Goal: Task Accomplishment & Management: Complete application form

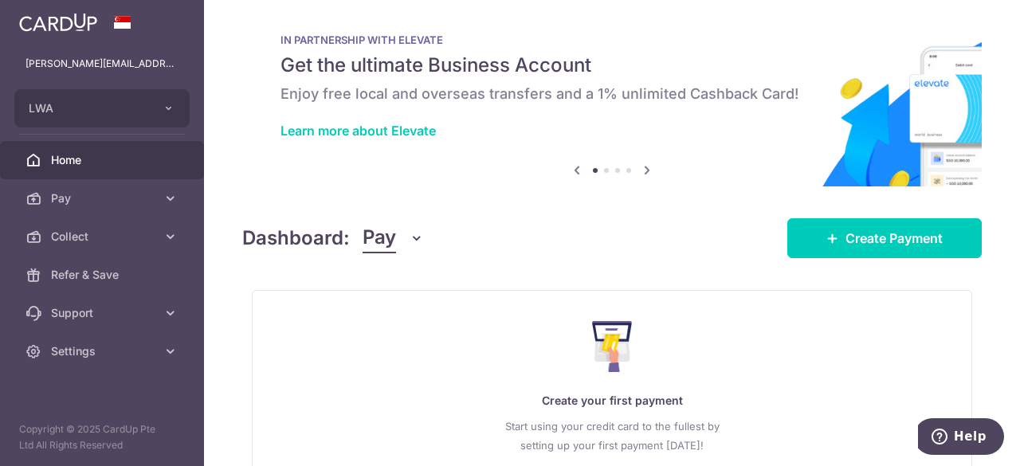
scroll to position [142, 0]
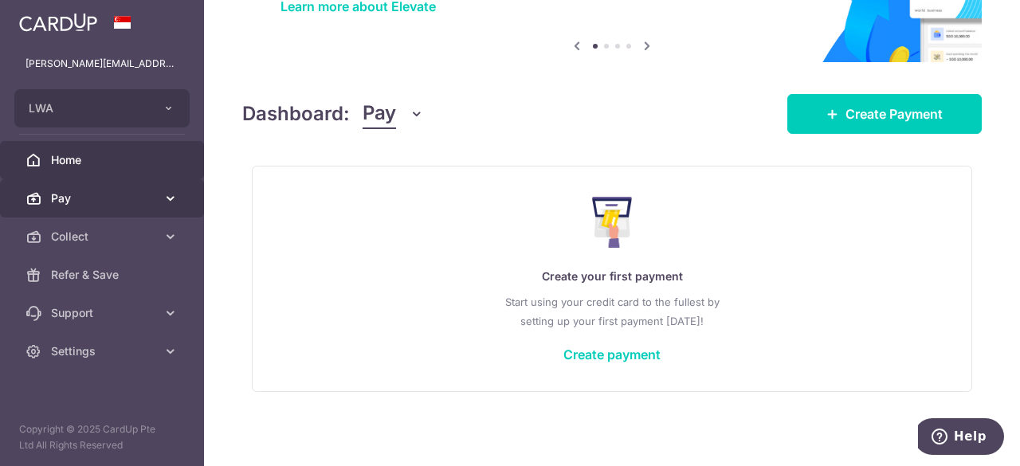
click at [77, 191] on span "Pay" at bounding box center [103, 199] width 105 height 16
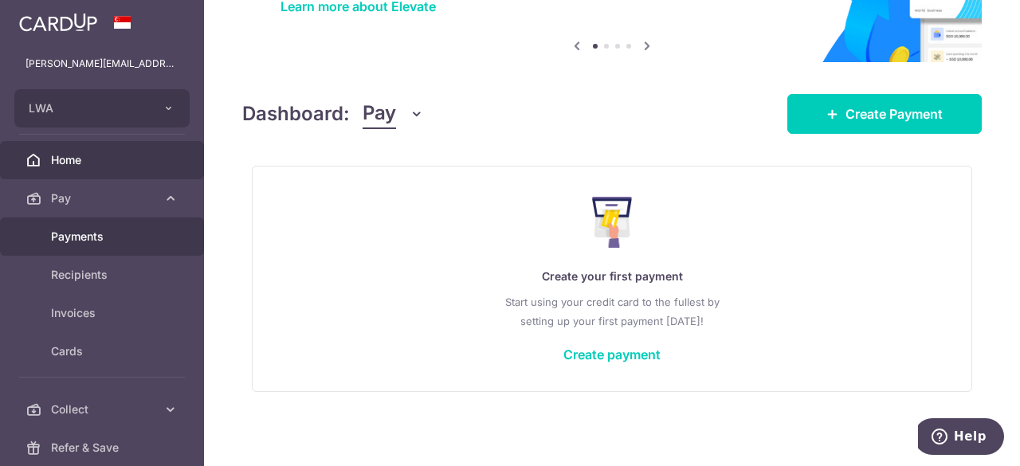
click at [92, 227] on link "Payments" at bounding box center [102, 237] width 204 height 38
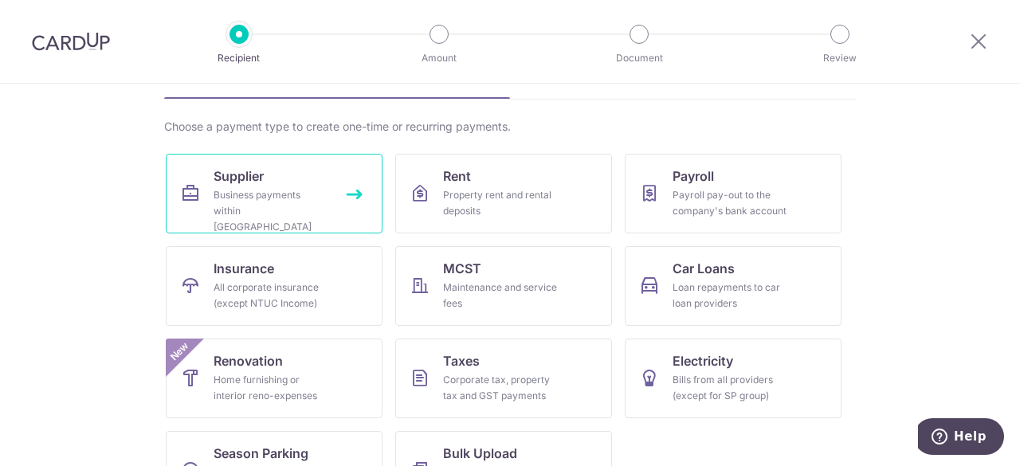
scroll to position [99, 0]
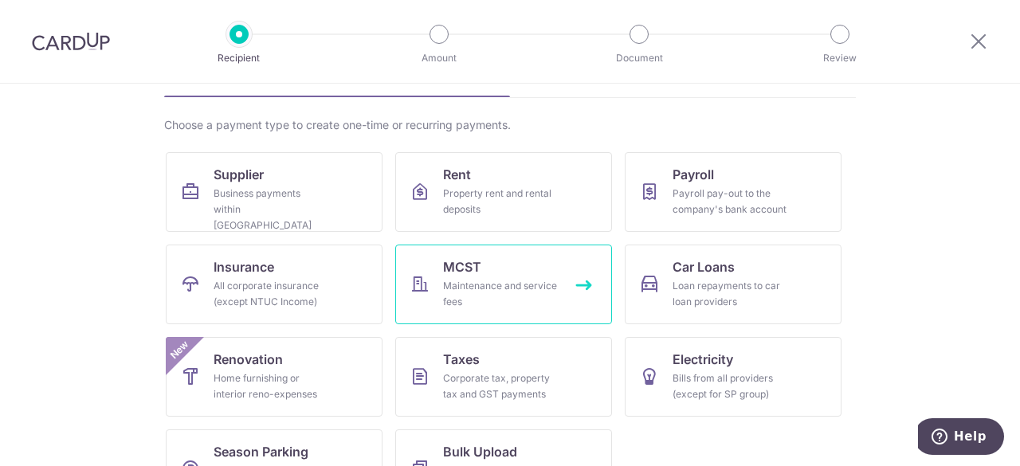
click at [433, 284] on link "MCST Maintenance and service fees" at bounding box center [503, 285] width 217 height 80
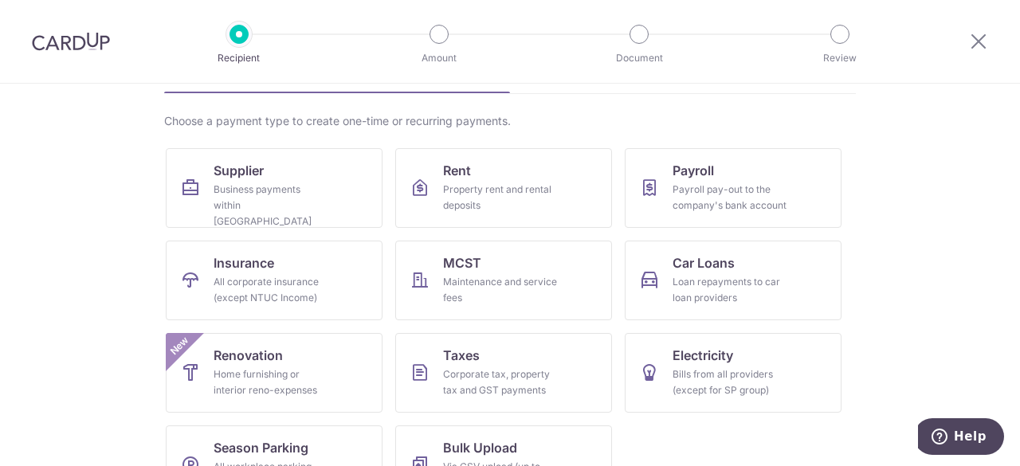
scroll to position [153, 0]
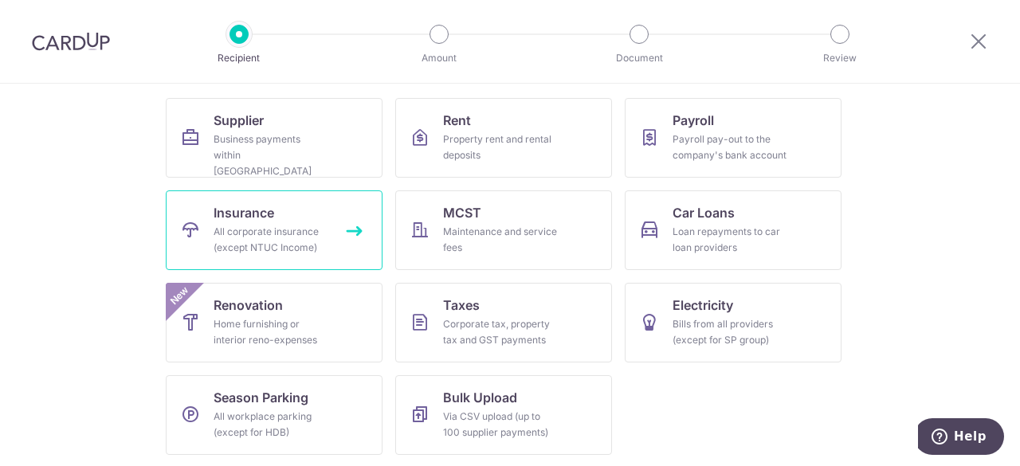
click at [266, 235] on div "All corporate insurance (except NTUC Income)" at bounding box center [271, 240] width 115 height 32
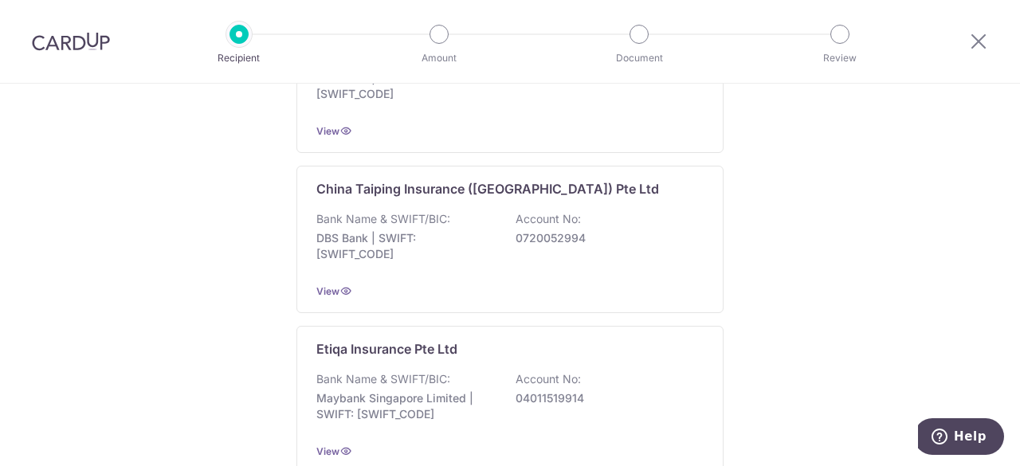
scroll to position [729, 0]
click at [974, 52] on div at bounding box center [978, 41] width 83 height 83
click at [981, 31] on div at bounding box center [978, 41] width 83 height 83
click at [979, 46] on icon at bounding box center [978, 41] width 19 height 20
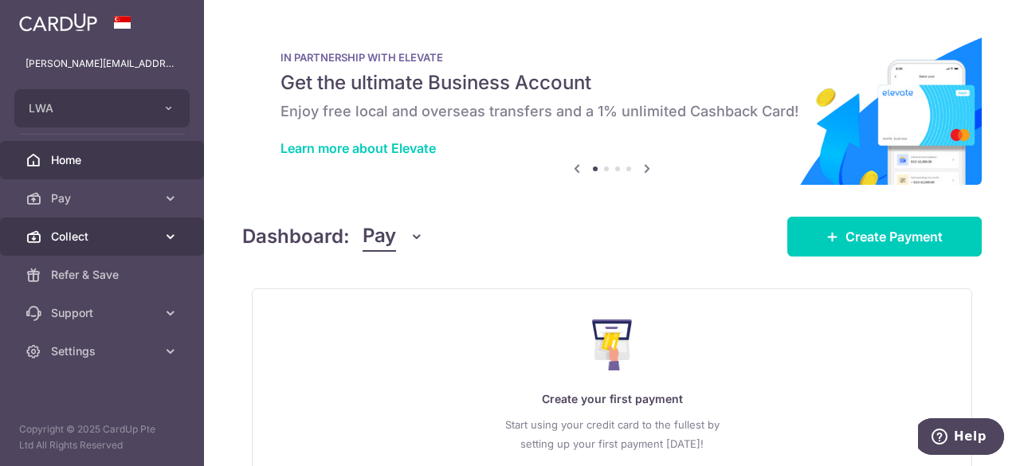
click at [172, 246] on link "Collect" at bounding box center [102, 237] width 204 height 38
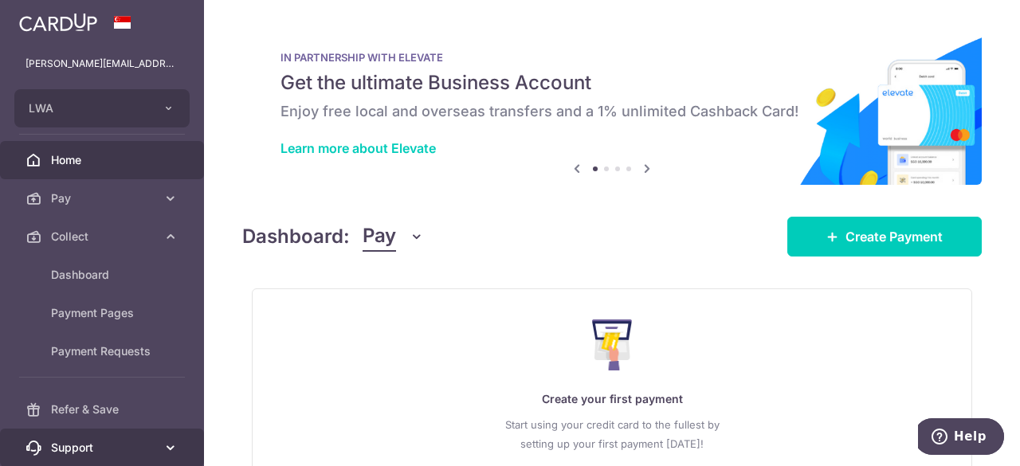
click at [181, 443] on link "Support" at bounding box center [102, 448] width 204 height 38
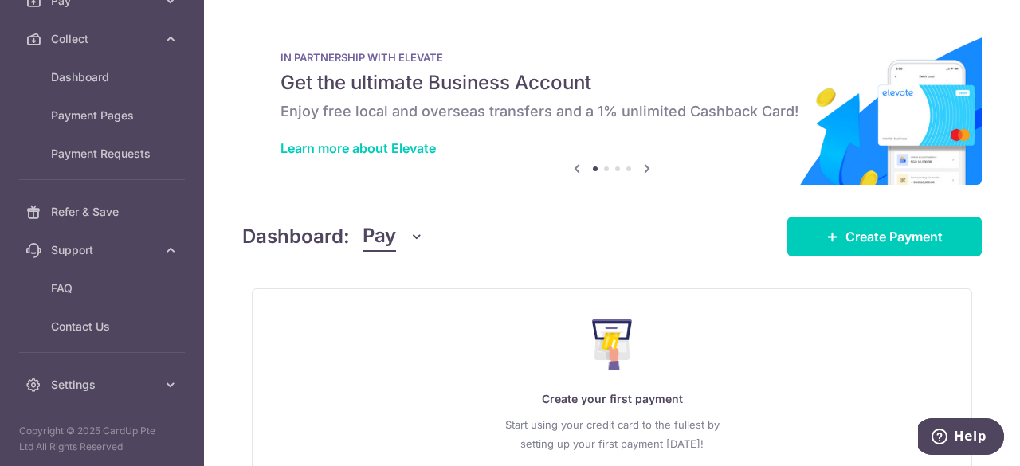
scroll to position [123, 0]
